Goal: Check status: Check status

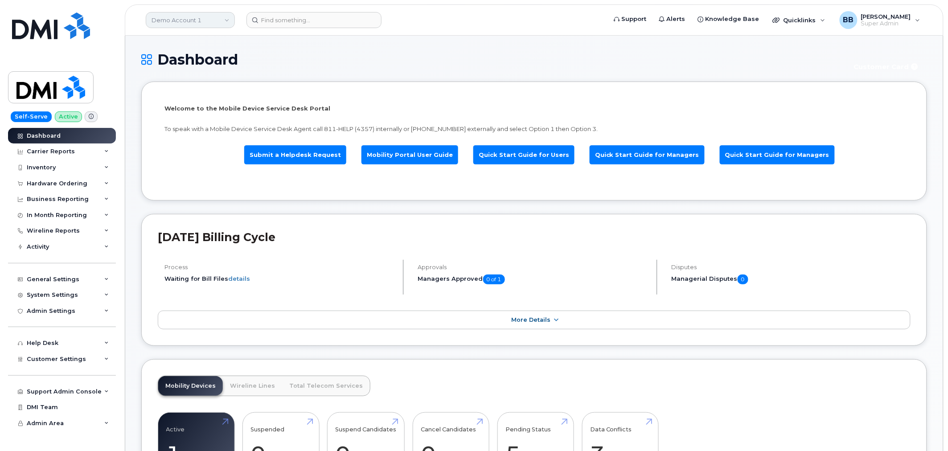
click at [219, 24] on link "Demo Account 1" at bounding box center [190, 20] width 89 height 16
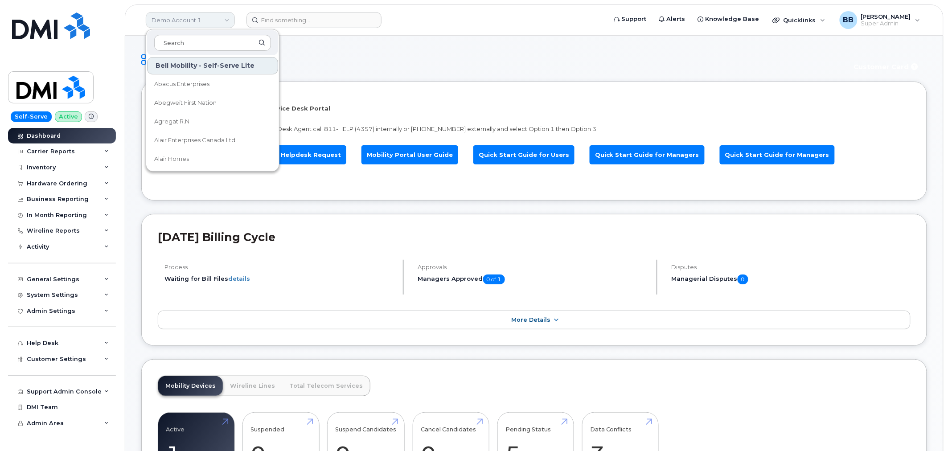
click at [216, 25] on link "Demo Account 1" at bounding box center [190, 20] width 89 height 16
click at [372, 57] on h1 "Dashboard" at bounding box center [491, 60] width 701 height 16
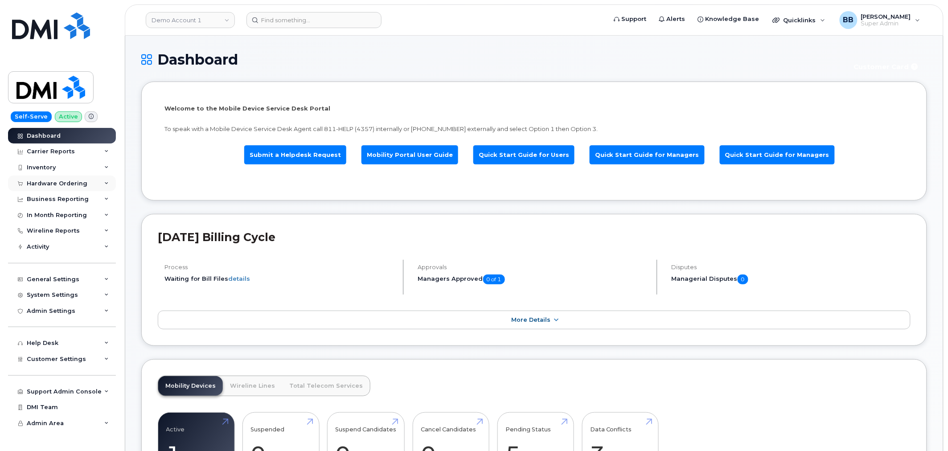
click at [39, 182] on div "Hardware Ordering" at bounding box center [57, 183] width 61 height 7
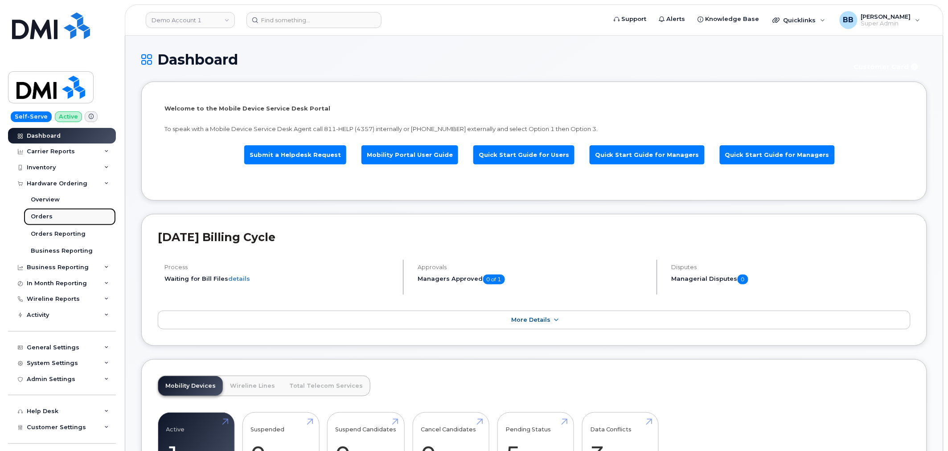
click at [39, 215] on div "Orders" at bounding box center [42, 217] width 22 height 8
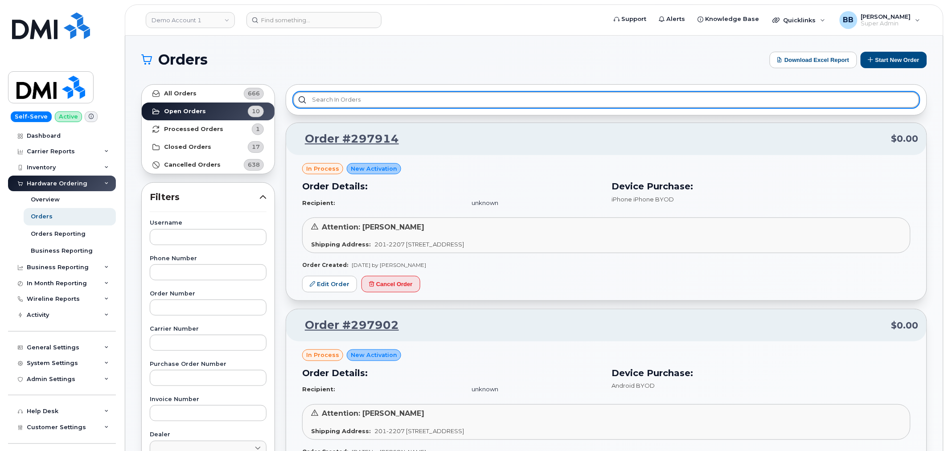
click at [377, 101] on input "text" at bounding box center [606, 100] width 626 height 16
click at [451, 101] on input "text" at bounding box center [606, 100] width 626 height 16
type input "s"
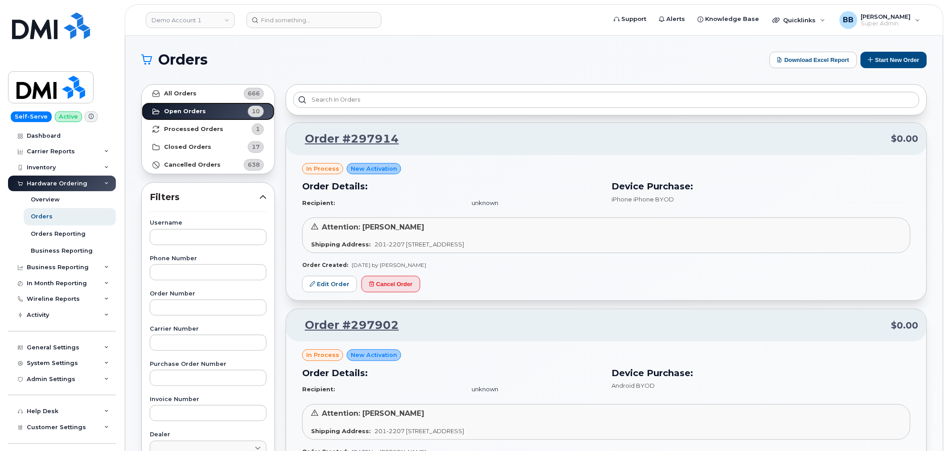
click at [189, 110] on strong "Open Orders" at bounding box center [185, 111] width 42 height 7
click at [876, 23] on span "Super Admin" at bounding box center [886, 23] width 50 height 7
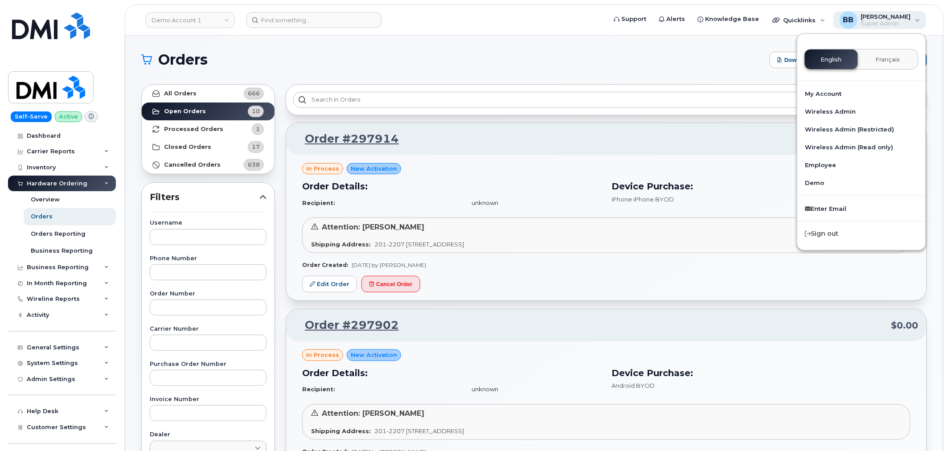
click at [876, 23] on span "Super Admin" at bounding box center [886, 23] width 50 height 7
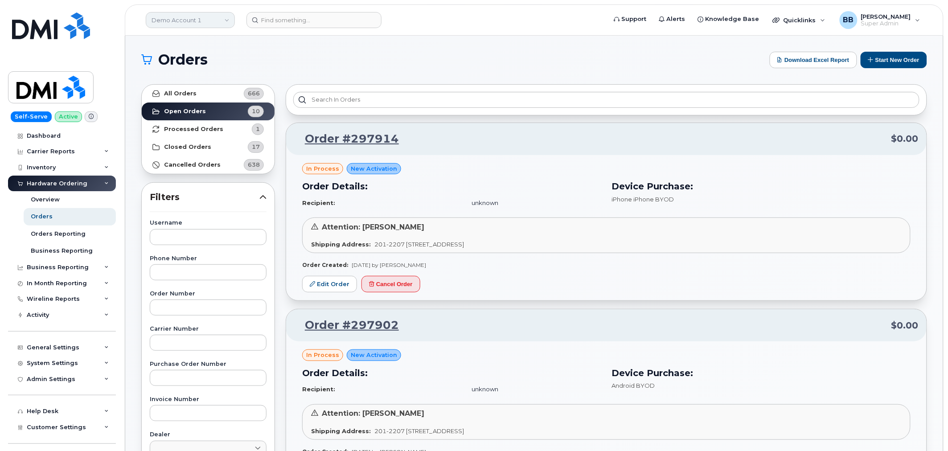
click at [194, 26] on link "Demo Account 1" at bounding box center [190, 20] width 89 height 16
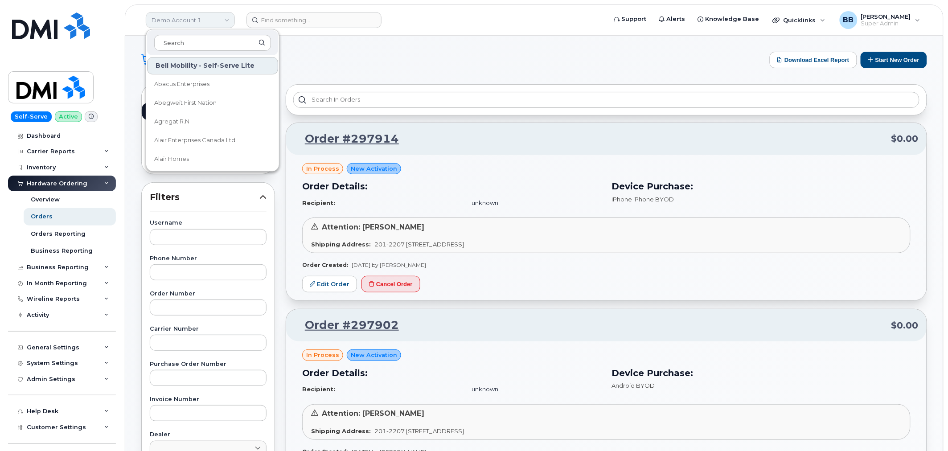
click at [199, 25] on link "Demo Account 1" at bounding box center [190, 20] width 89 height 16
click at [448, 67] on h1 "Orders" at bounding box center [453, 60] width 624 height 14
